Goal: Check status: Check status

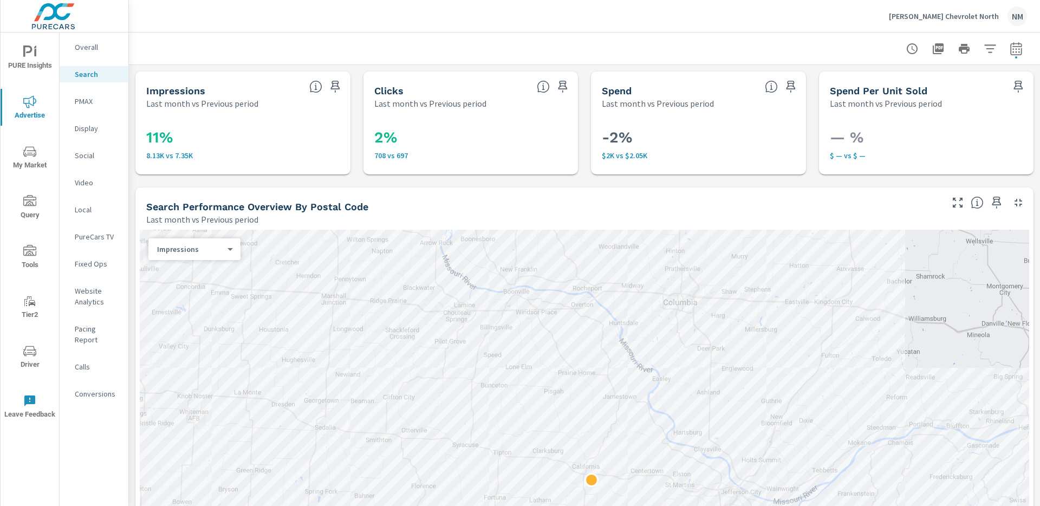
scroll to position [1001, 0]
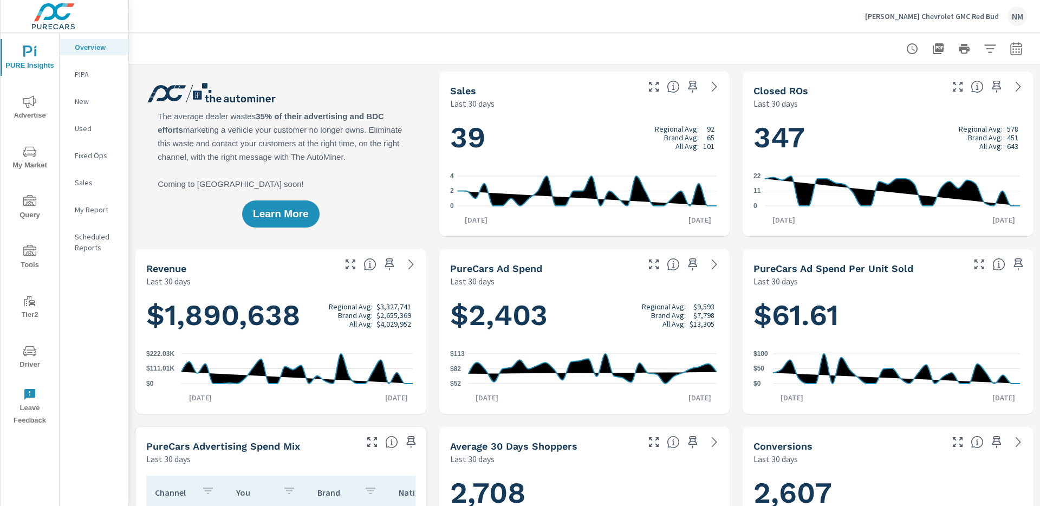
click at [23, 362] on span "Driver" at bounding box center [30, 357] width 52 height 27
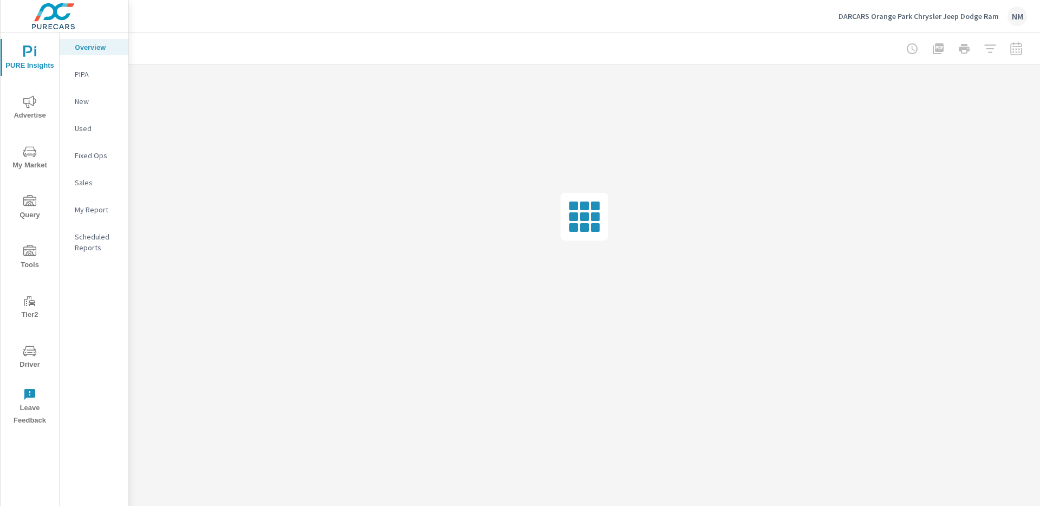
click at [31, 348] on icon "nav menu" at bounding box center [29, 350] width 13 height 13
